Goal: Task Accomplishment & Management: Use online tool/utility

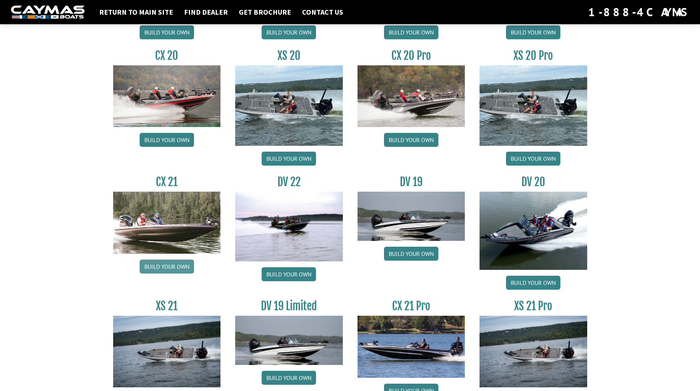
scroll to position [772, 0]
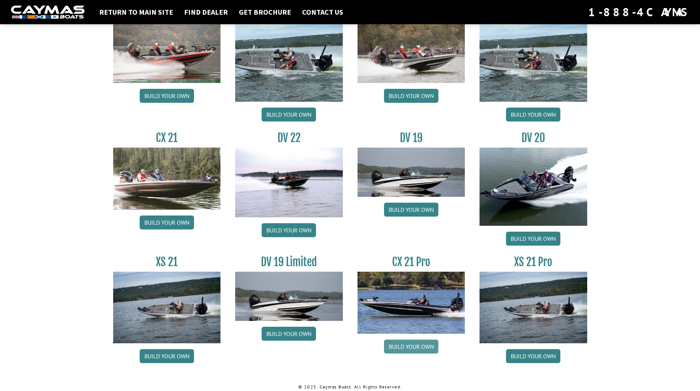
click at [420, 344] on link "Build your own" at bounding box center [411, 347] width 54 height 14
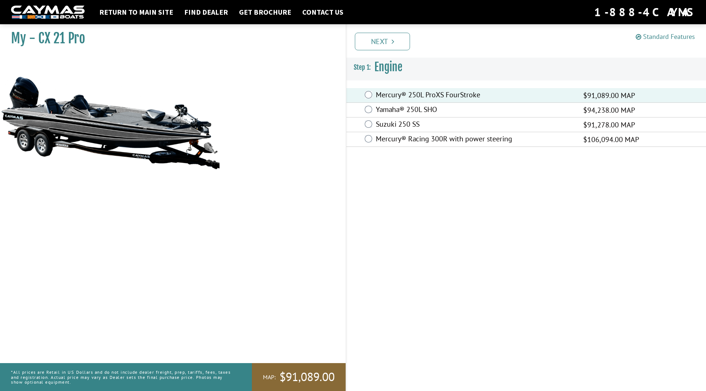
click at [670, 38] on link "Standard Features" at bounding box center [664, 36] width 59 height 8
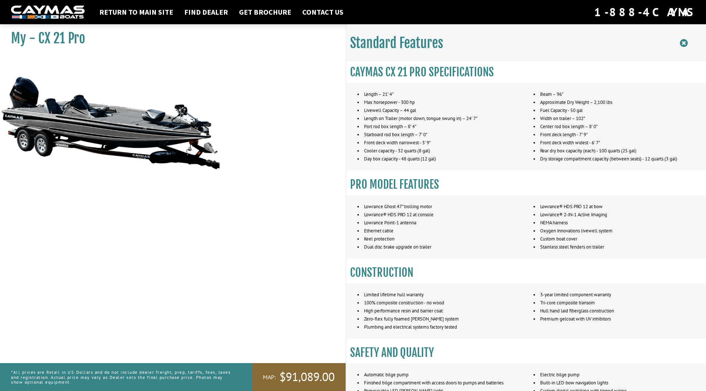
click at [684, 43] on icon at bounding box center [683, 43] width 8 height 9
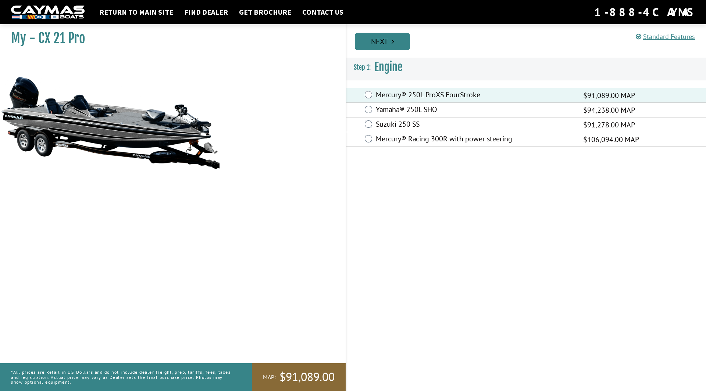
click at [385, 40] on link "Next" at bounding box center [382, 42] width 55 height 18
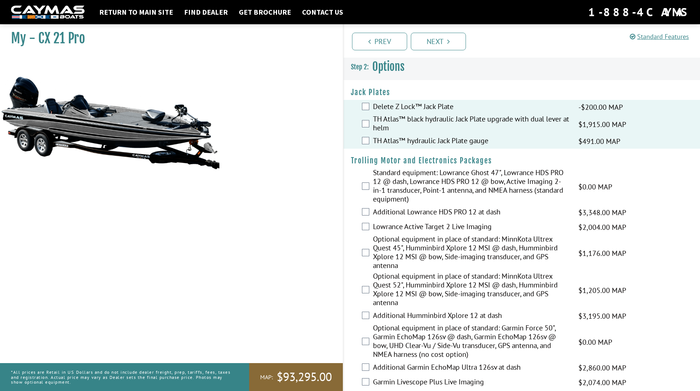
click at [370, 188] on div "Standard equipment: Lowrance Ghost 47", Lowrance HDS PRO 12 @ dash, Lowrance HD…" at bounding box center [522, 186] width 357 height 37
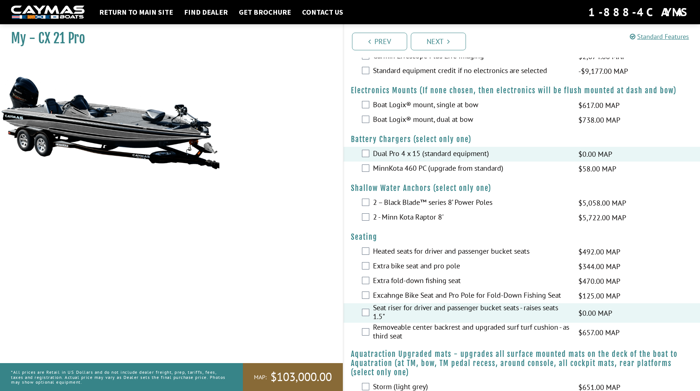
scroll to position [331, 0]
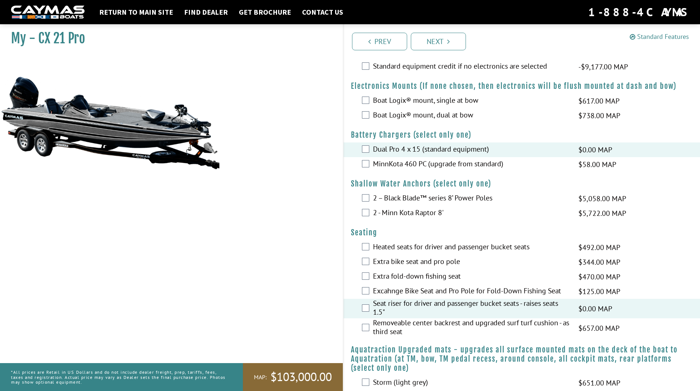
click at [669, 36] on link "Standard Features" at bounding box center [659, 36] width 59 height 8
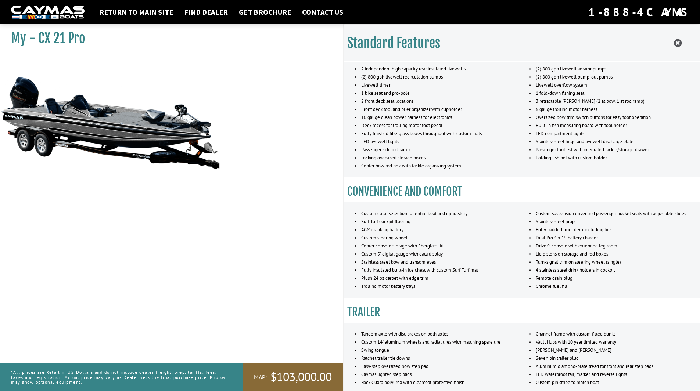
scroll to position [319, 0]
